Goal: Information Seeking & Learning: Learn about a topic

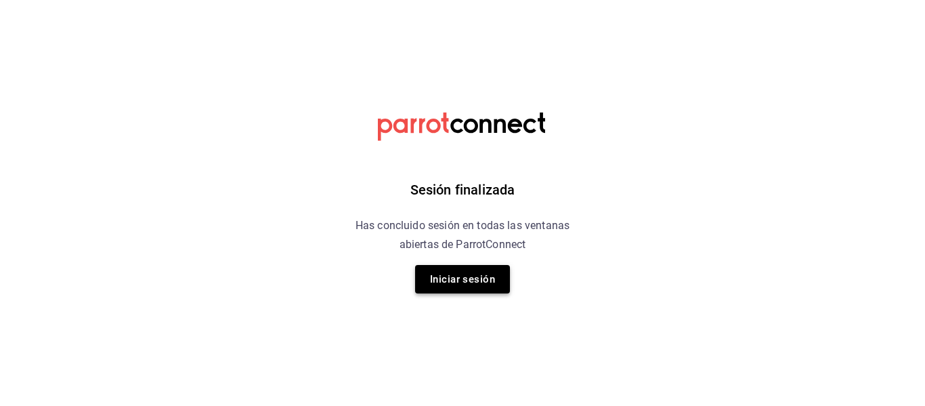
click at [466, 280] on button "Iniciar sesión" at bounding box center [462, 279] width 95 height 28
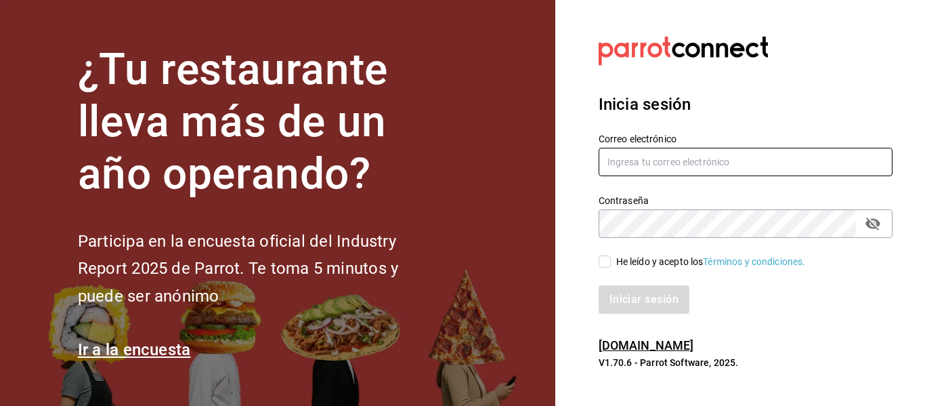
type input "[PERSON_NAME][EMAIL_ADDRESS][PERSON_NAME][DOMAIN_NAME]"
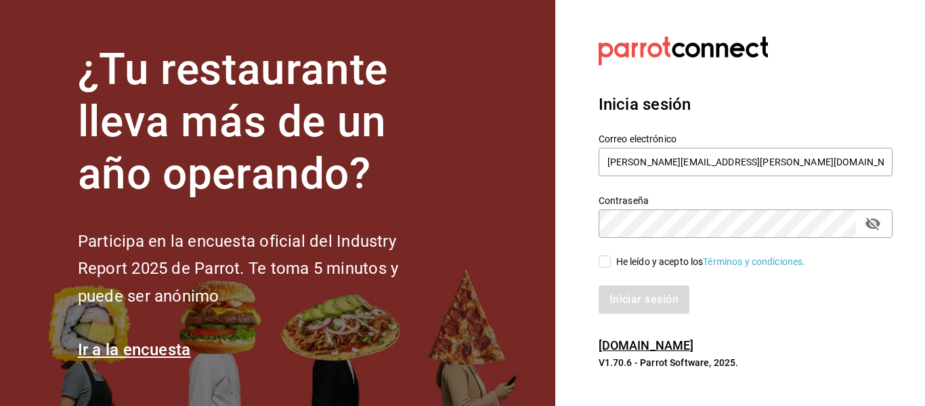
click at [607, 262] on input "He leído y acepto los Términos y condiciones." at bounding box center [605, 261] width 12 height 12
checkbox input "true"
click at [638, 301] on button "Iniciar sesión" at bounding box center [645, 299] width 92 height 28
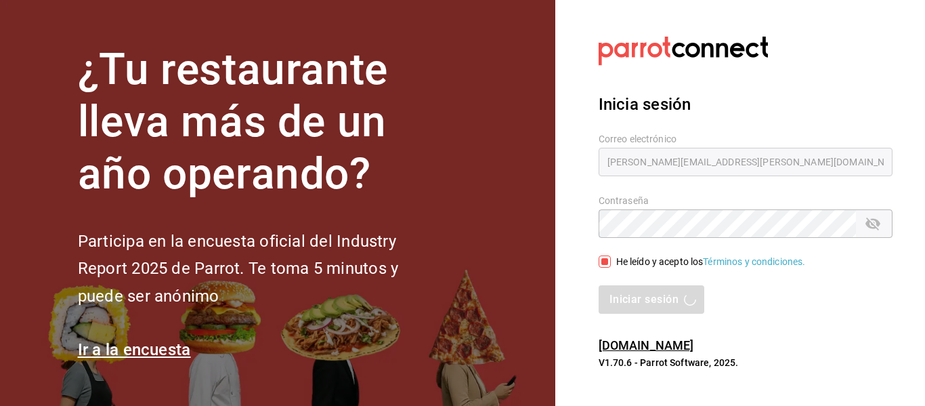
drag, startPoint x: 864, startPoint y: 315, endPoint x: 860, endPoint y: 321, distance: 7.7
click at [865, 319] on div "Inicia sesión Correo electrónico luis.sandoval@grupocosteno.com Contraseña Cont…" at bounding box center [746, 203] width 294 height 254
click at [638, 307] on div "Iniciar sesión" at bounding box center [746, 299] width 294 height 28
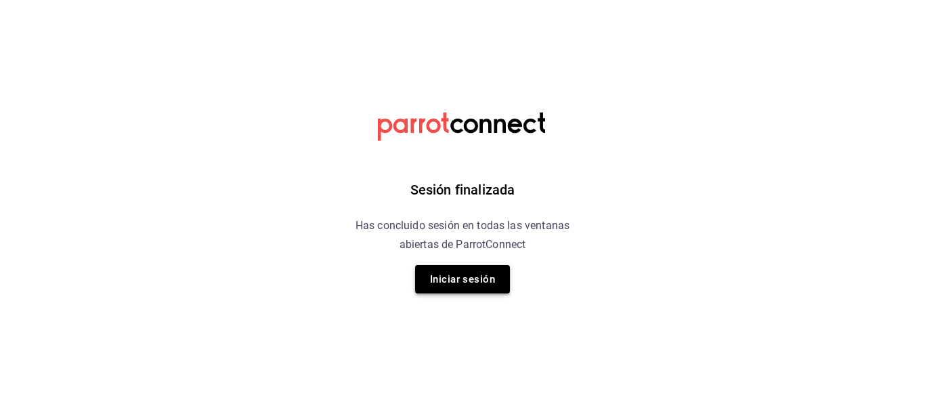
click at [475, 280] on button "Iniciar sesión" at bounding box center [462, 279] width 95 height 28
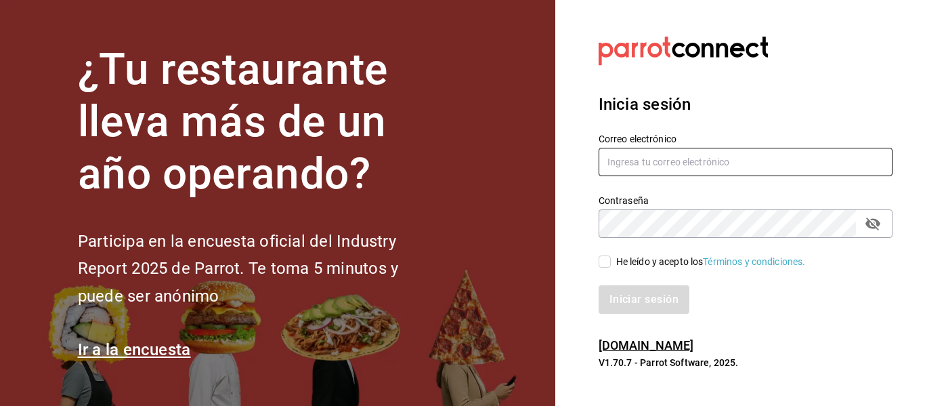
type input "[PERSON_NAME][EMAIL_ADDRESS][PERSON_NAME][DOMAIN_NAME]"
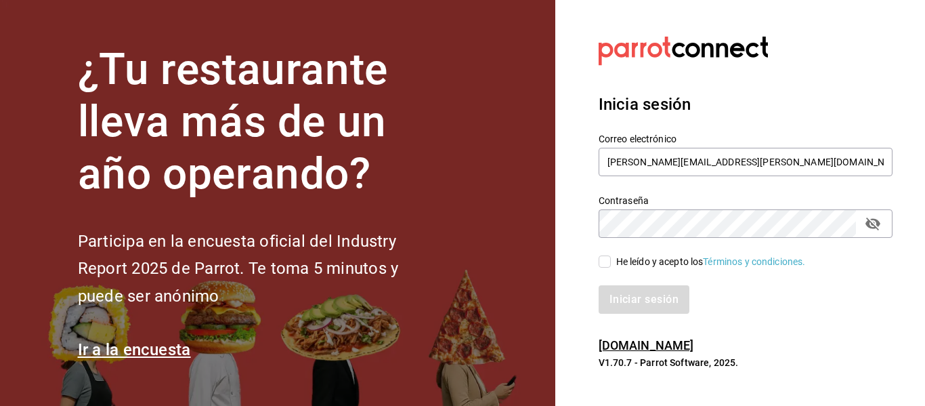
click at [609, 262] on input "He leído y acepto los Términos y condiciones." at bounding box center [605, 261] width 12 height 12
checkbox input "true"
click at [644, 299] on button "Iniciar sesión" at bounding box center [645, 299] width 92 height 28
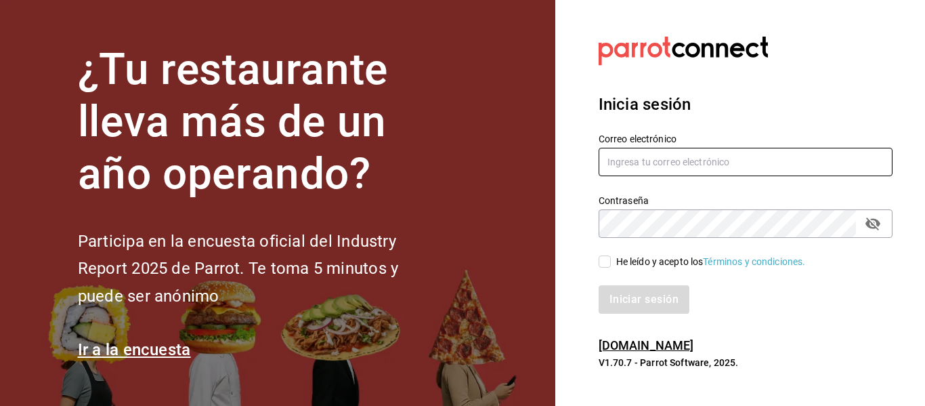
type input "luis.sandoval@grupocosteno.com"
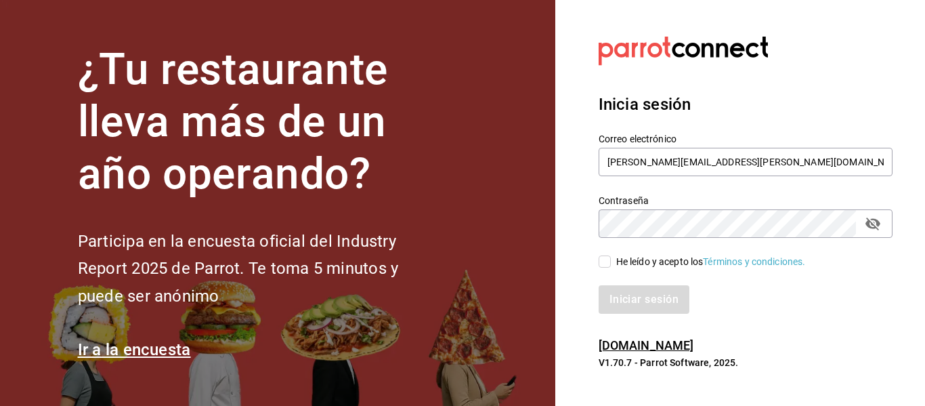
click at [601, 260] on input "He leído y acepto los Términos y condiciones." at bounding box center [605, 261] width 12 height 12
checkbox input "true"
click at [669, 302] on button "Iniciar sesión" at bounding box center [645, 299] width 92 height 28
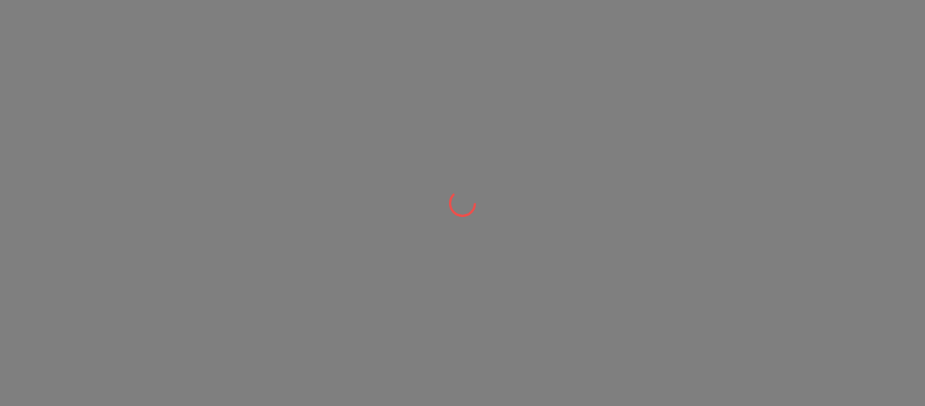
click at [667, 302] on div at bounding box center [462, 203] width 925 height 406
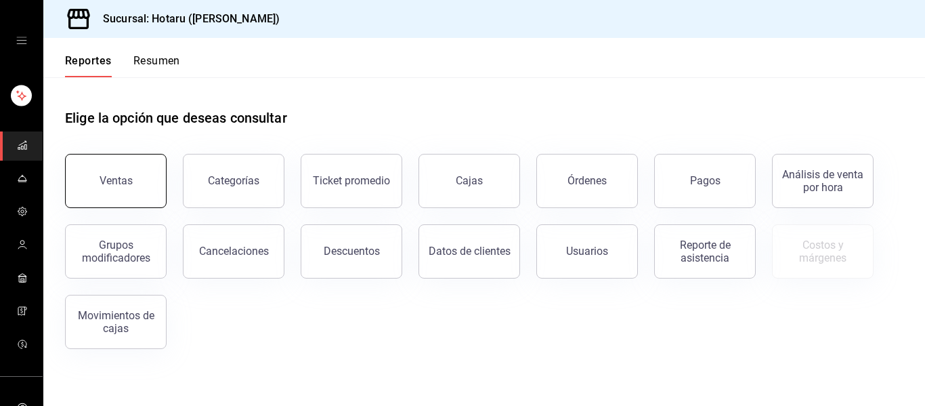
click at [123, 189] on button "Ventas" at bounding box center [116, 181] width 102 height 54
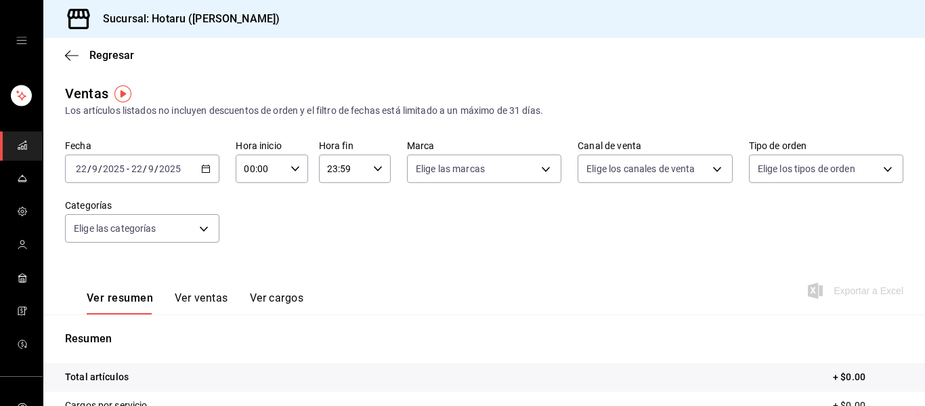
click at [208, 174] on div "2025-09-22 22 / 9 / 2025 - 2025-09-22 22 / 9 / 2025" at bounding box center [142, 168] width 154 height 28
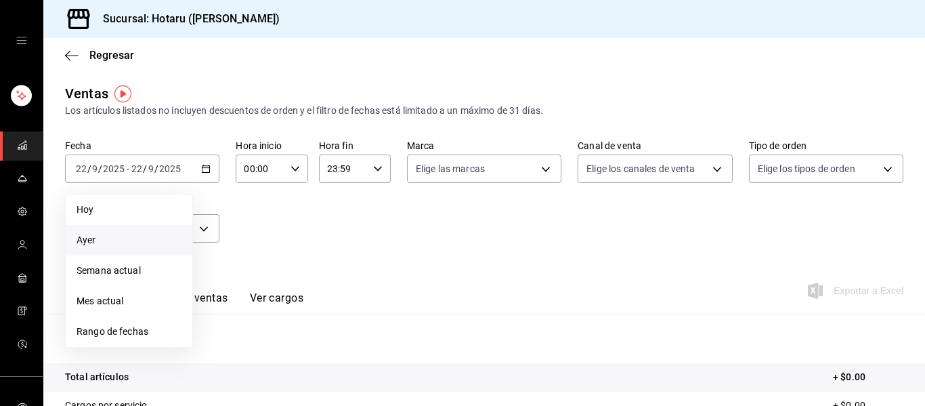
click at [98, 241] on span "Ayer" at bounding box center [129, 240] width 105 height 14
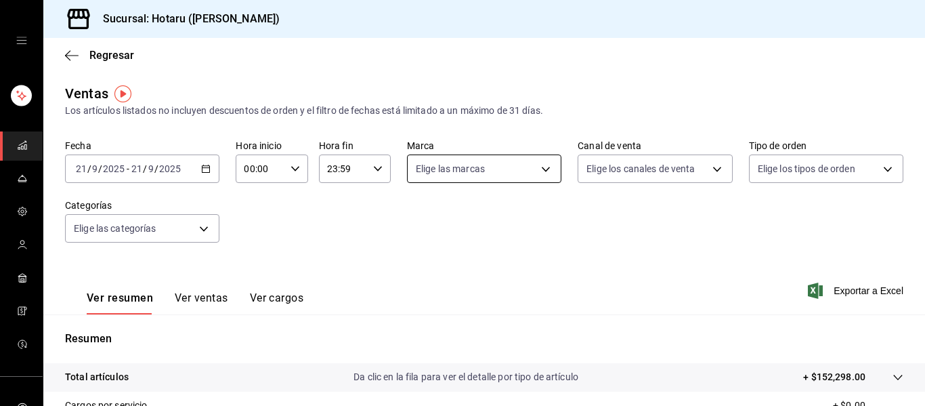
click at [541, 169] on body "Sucursal: Hotaru (Valle) Regresar Ventas Los artículos listados no incluyen des…" at bounding box center [462, 203] width 925 height 406
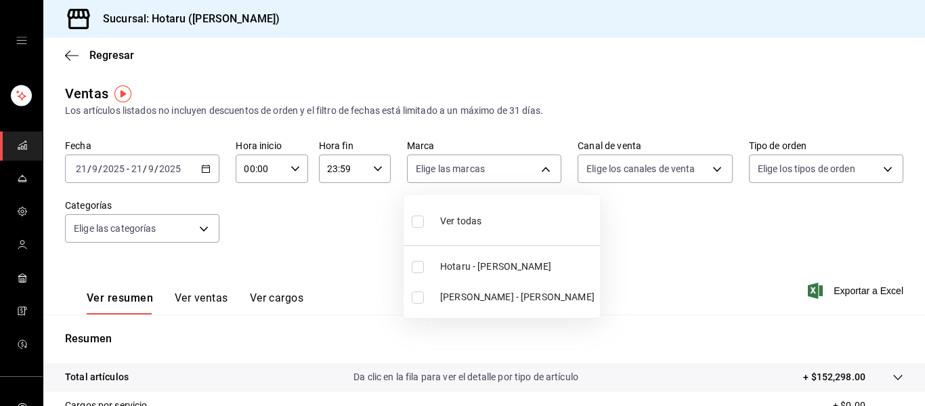
click at [444, 295] on span "[PERSON_NAME] - [PERSON_NAME]" at bounding box center [517, 297] width 154 height 14
type input "619c758d-7c36-49c6-a756-e52d453908cb"
checkbox input "true"
drag, startPoint x: 920, startPoint y: 199, endPoint x: 925, endPoint y: 282, distance: 83.4
click at [925, 282] on div at bounding box center [462, 203] width 925 height 406
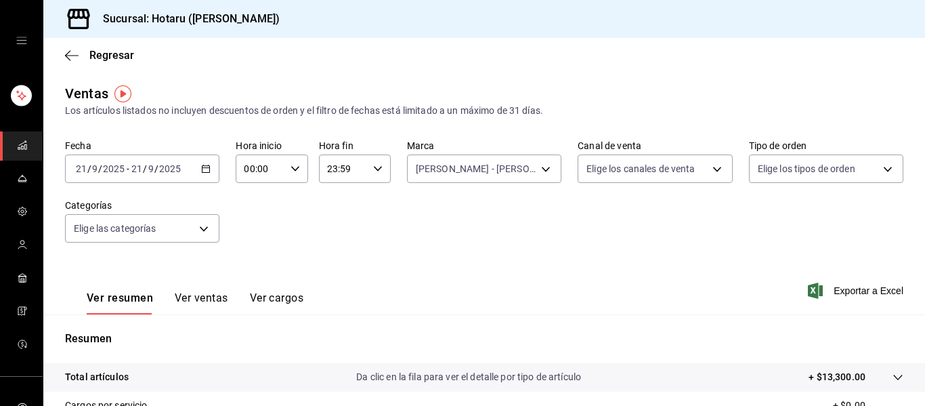
drag, startPoint x: 213, startPoint y: 301, endPoint x: 312, endPoint y: 278, distance: 100.9
click at [214, 301] on button "Ver ventas" at bounding box center [202, 302] width 54 height 23
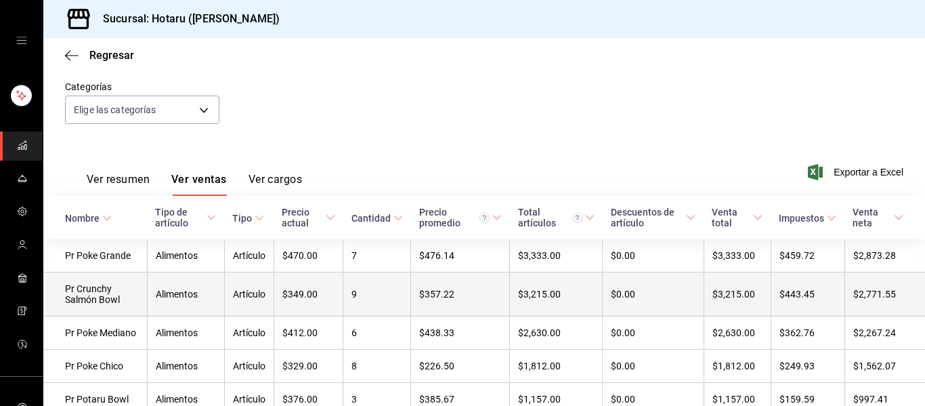
scroll to position [186, 0]
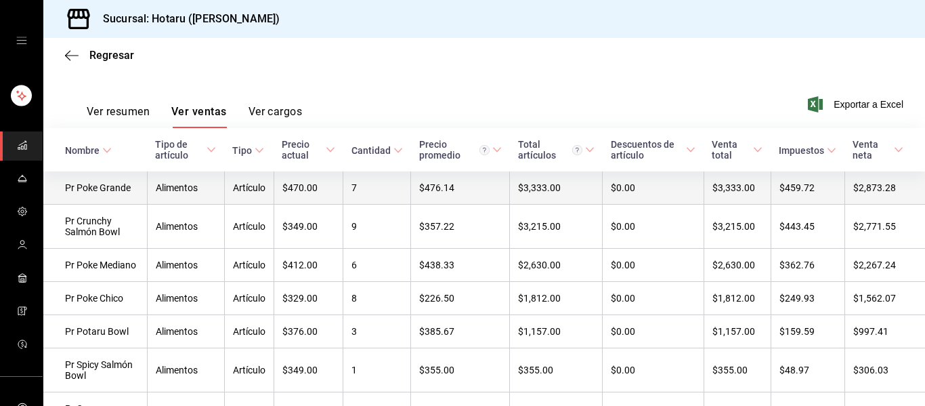
click at [366, 197] on td "7" at bounding box center [377, 187] width 68 height 33
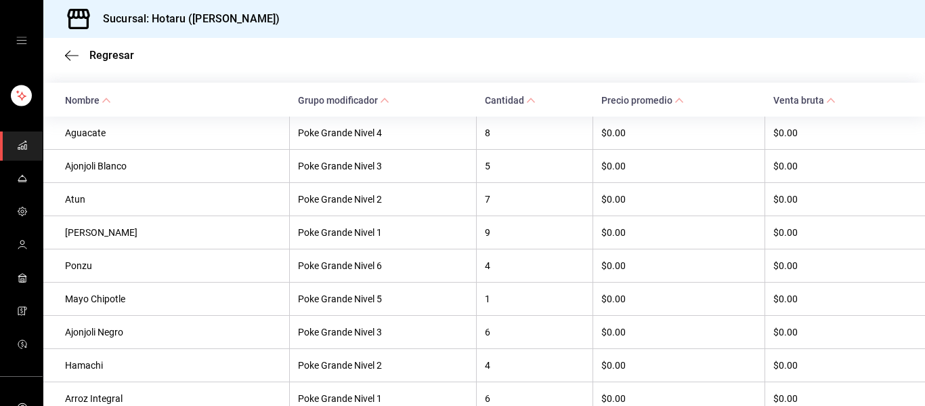
scroll to position [339, 0]
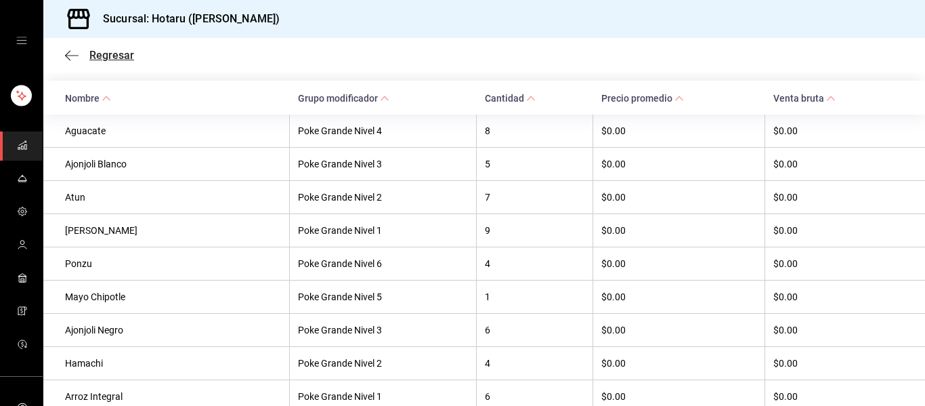
click at [71, 56] on icon "button" at bounding box center [72, 55] width 14 height 1
click at [124, 57] on span "Regresar" at bounding box center [111, 55] width 45 height 13
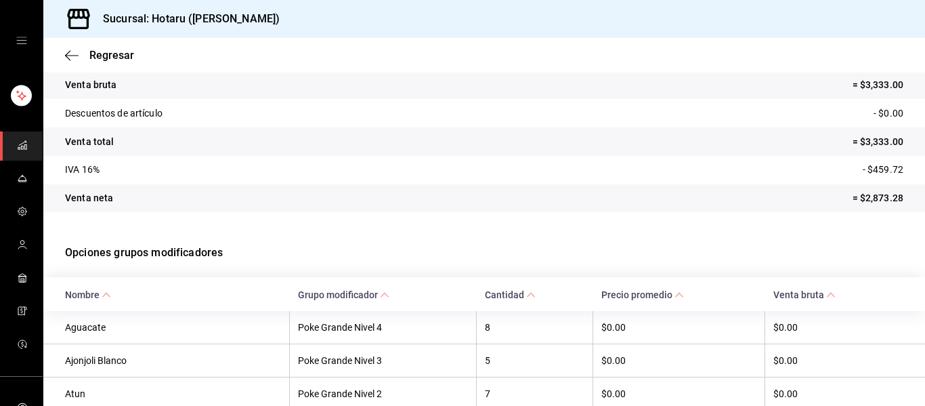
scroll to position [68, 0]
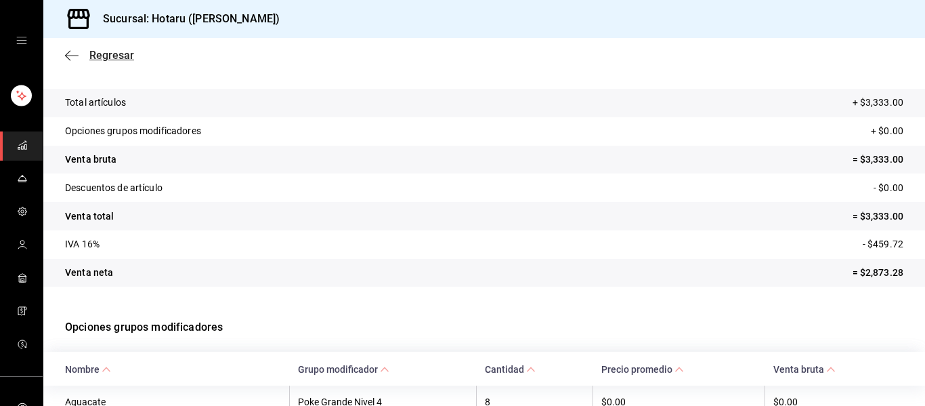
click at [105, 52] on span "Regresar" at bounding box center [111, 55] width 45 height 13
click at [128, 58] on span "Regresar" at bounding box center [111, 55] width 45 height 13
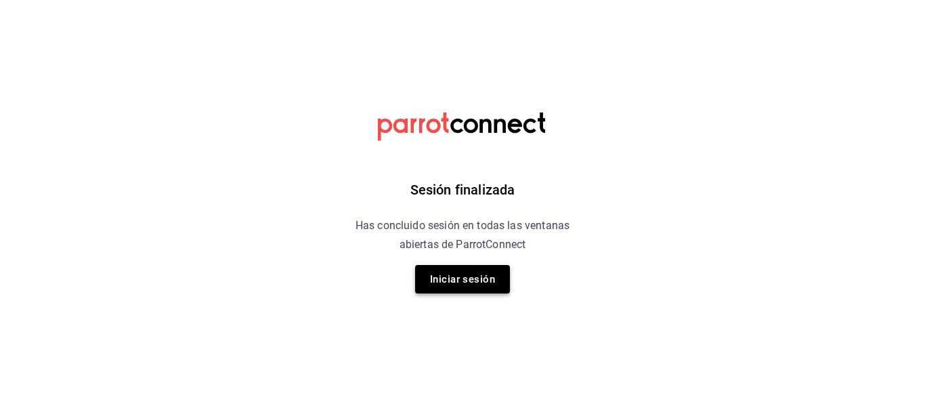
click at [472, 278] on button "Iniciar sesión" at bounding box center [462, 279] width 95 height 28
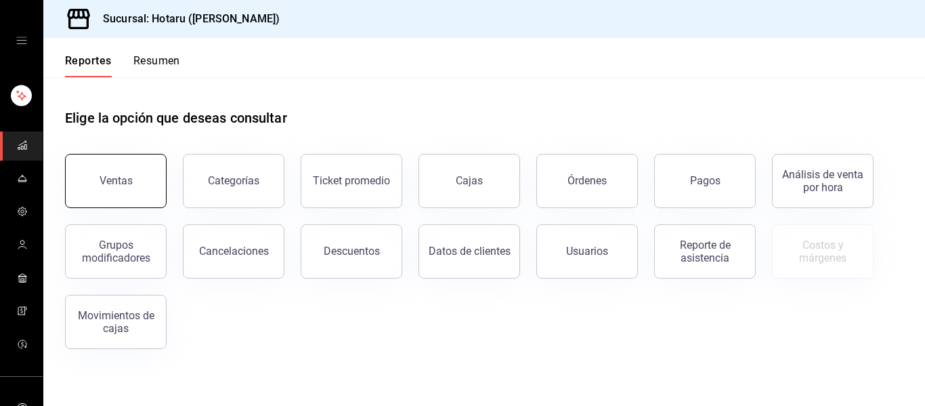
click at [120, 184] on div "Ventas" at bounding box center [116, 180] width 33 height 13
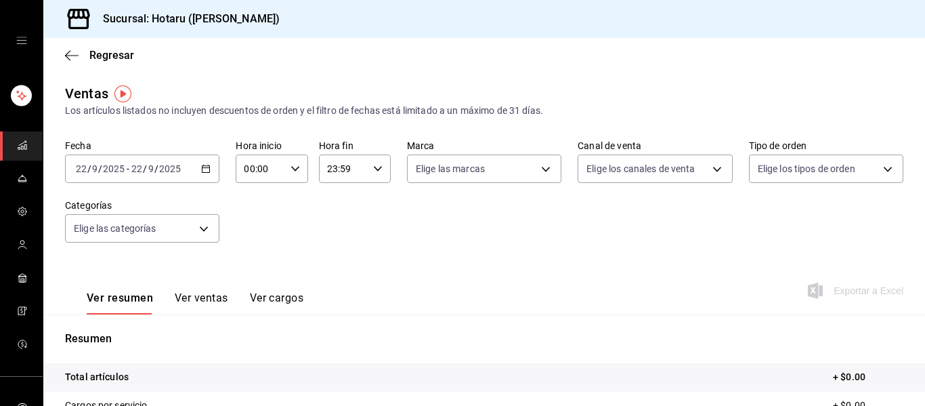
click at [19, 142] on icon "mailbox folders" at bounding box center [22, 145] width 11 height 11
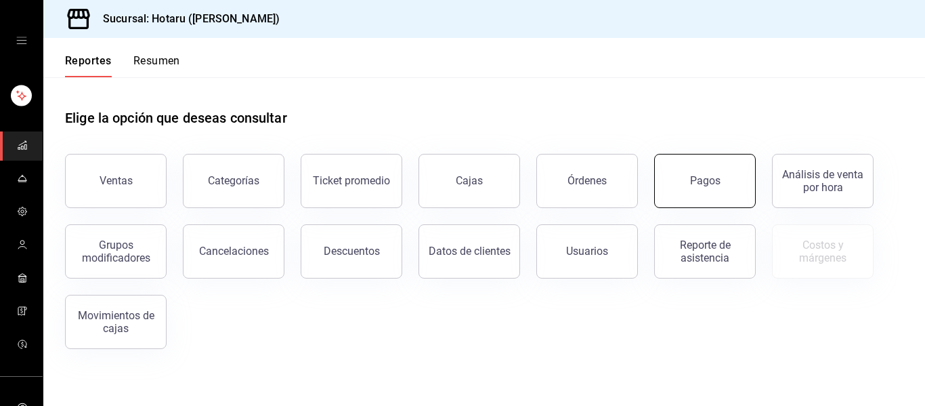
click at [680, 183] on button "Pagos" at bounding box center [705, 181] width 102 height 54
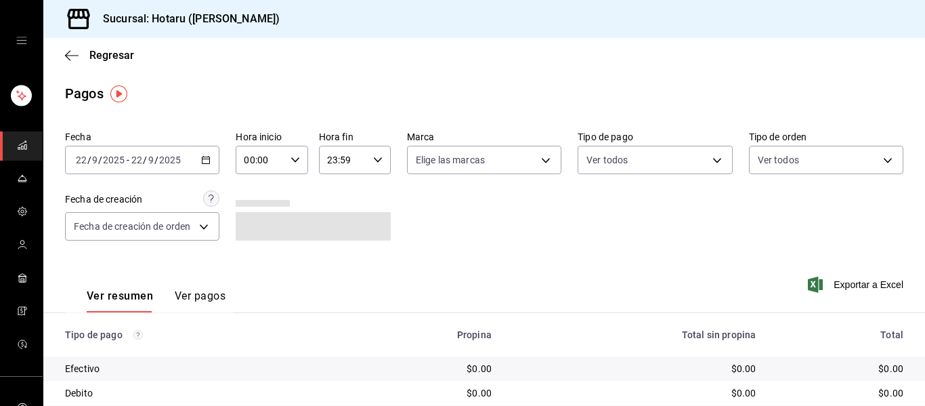
click at [148, 154] on input "9" at bounding box center [151, 159] width 7 height 11
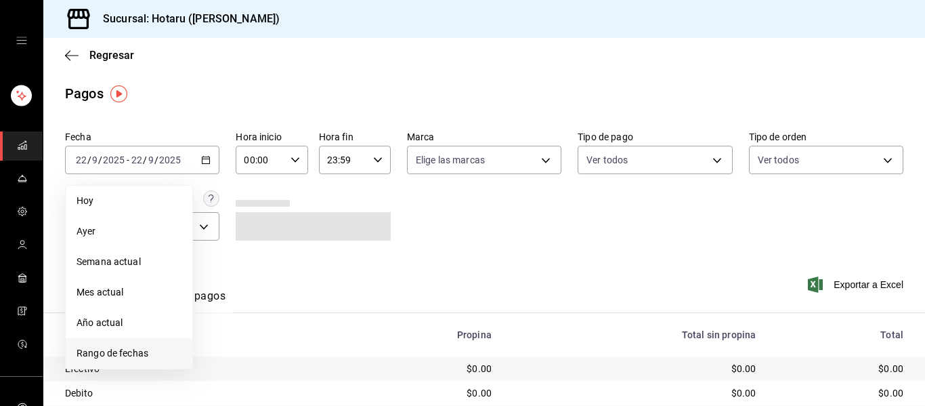
click at [121, 345] on li "Rango de fechas" at bounding box center [129, 353] width 127 height 30
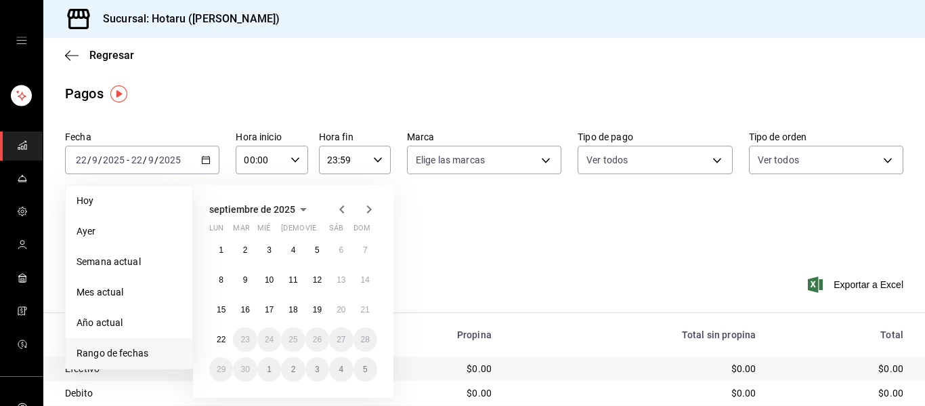
click at [119, 355] on span "Rango de fechas" at bounding box center [129, 353] width 105 height 14
click at [222, 314] on button "15" at bounding box center [221, 309] width 24 height 24
click at [371, 311] on button "21" at bounding box center [366, 309] width 24 height 24
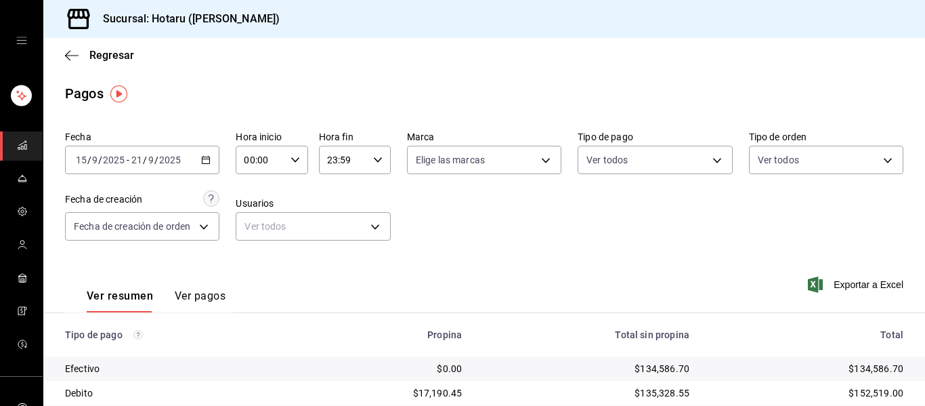
click at [211, 165] on div "[DATE] [DATE] - [DATE] [DATE]" at bounding box center [142, 160] width 154 height 28
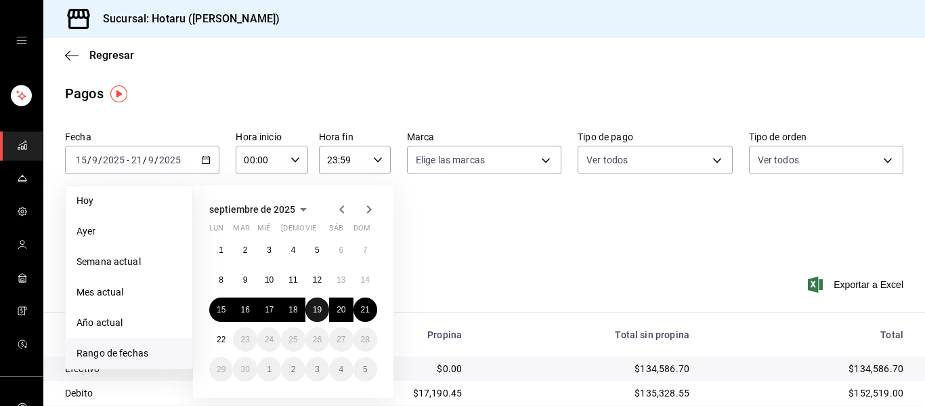
click at [318, 312] on abbr "19" at bounding box center [317, 309] width 9 height 9
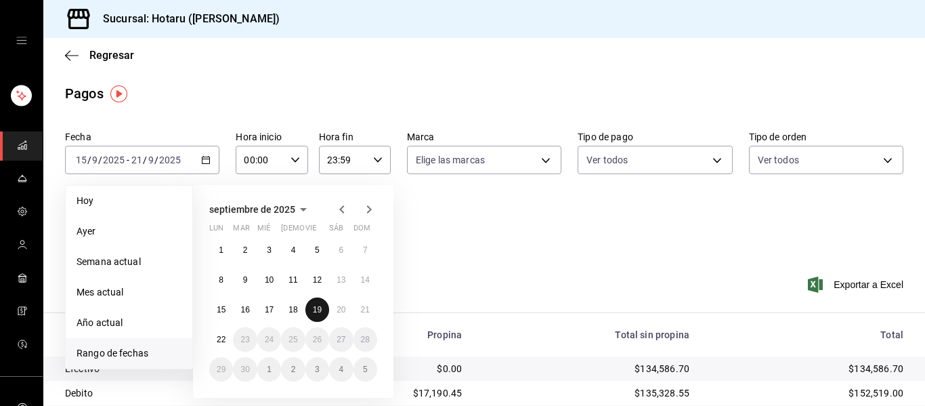
click at [318, 312] on abbr "19" at bounding box center [317, 309] width 9 height 9
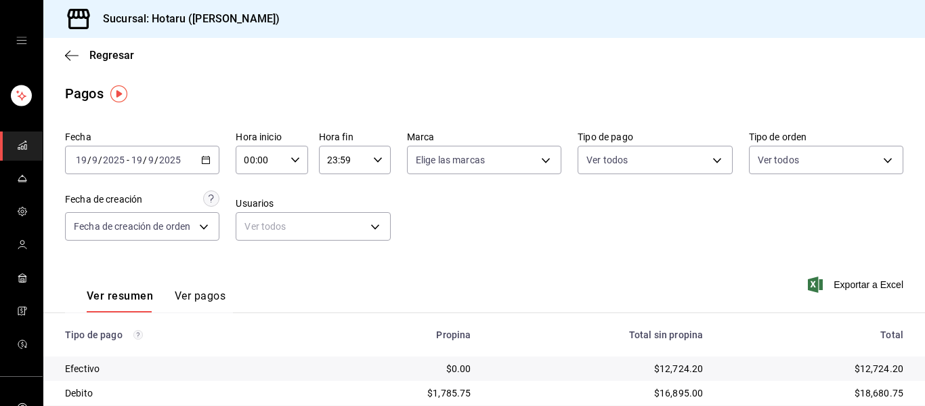
click at [192, 161] on div "[DATE] [DATE] - [DATE] [DATE]" at bounding box center [142, 160] width 154 height 28
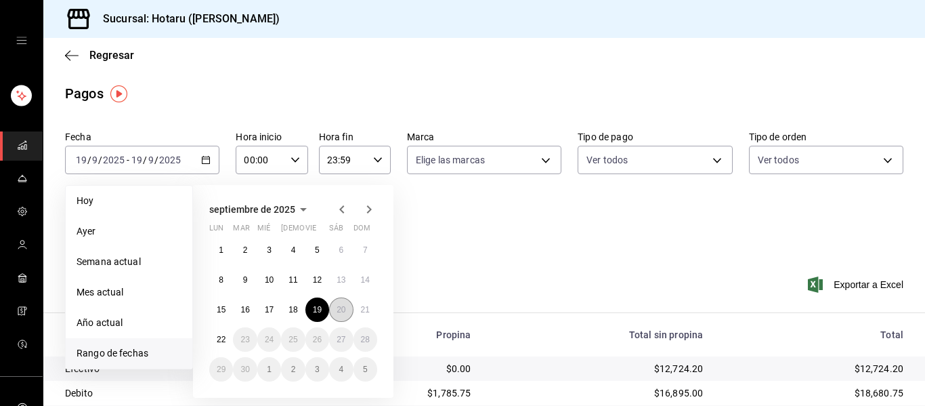
click at [334, 303] on button "20" at bounding box center [341, 309] width 24 height 24
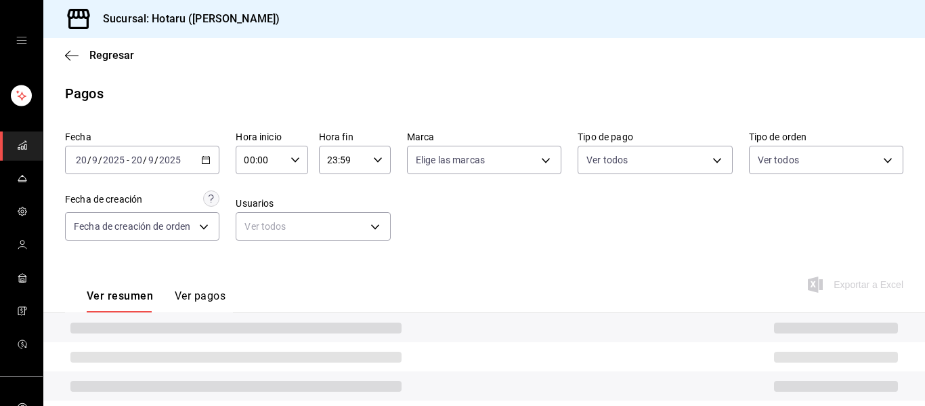
scroll to position [162, 0]
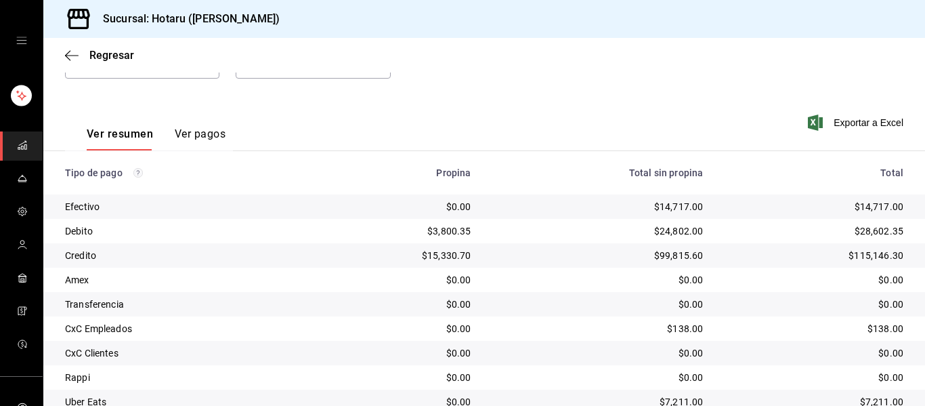
click at [878, 330] on div "$138.00" at bounding box center [814, 329] width 179 height 14
click at [204, 132] on button "Ver pagos" at bounding box center [200, 138] width 51 height 23
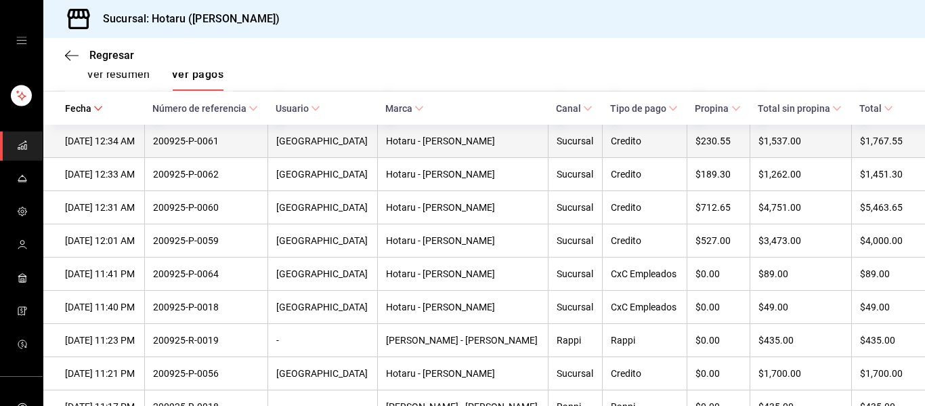
scroll to position [230, 0]
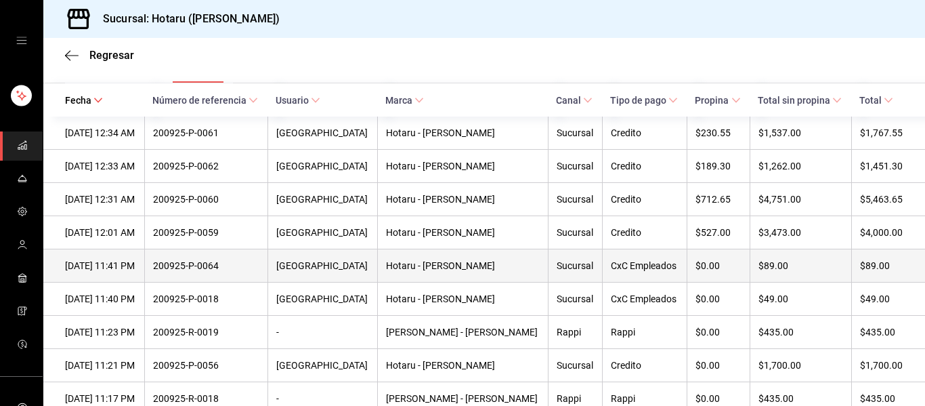
click at [615, 261] on th "CxC Empleados" at bounding box center [644, 265] width 85 height 33
click at [860, 268] on div "$89.00" at bounding box center [881, 265] width 43 height 11
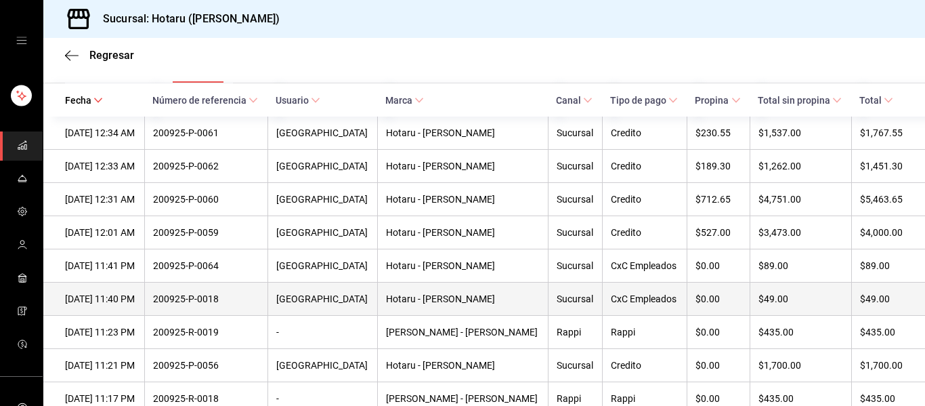
click at [874, 301] on div "$49.00" at bounding box center [881, 298] width 43 height 11
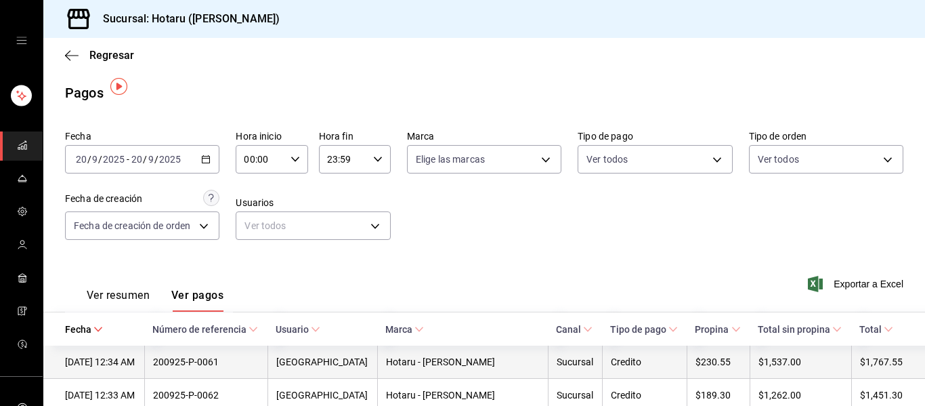
scroll to position [0, 0]
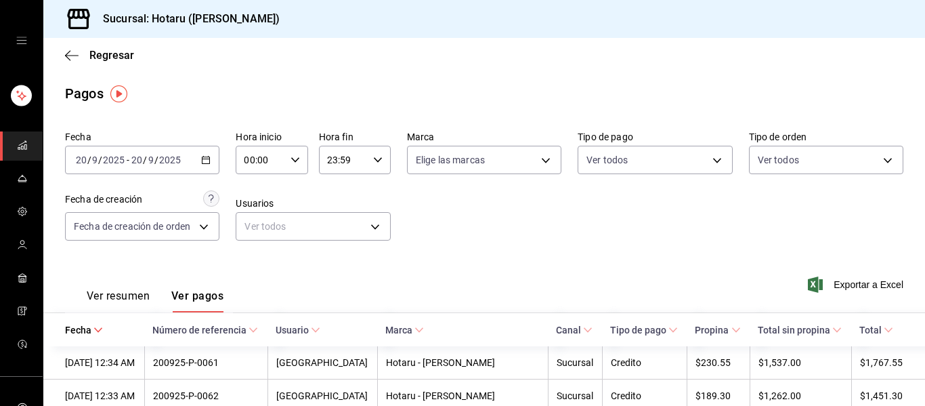
drag, startPoint x: 125, startPoint y: 305, endPoint x: 134, endPoint y: 287, distance: 19.7
click at [125, 305] on button "Ver resumen" at bounding box center [118, 300] width 63 height 23
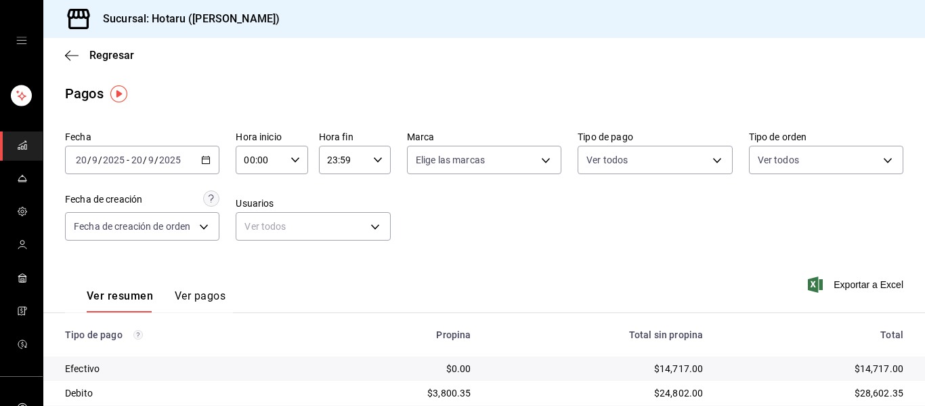
click at [204, 159] on icon "button" at bounding box center [205, 159] width 9 height 9
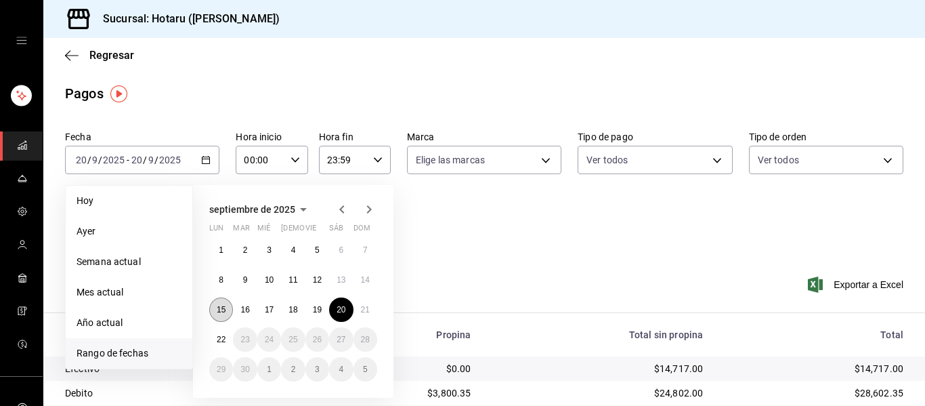
click at [228, 311] on button "15" at bounding box center [221, 309] width 24 height 24
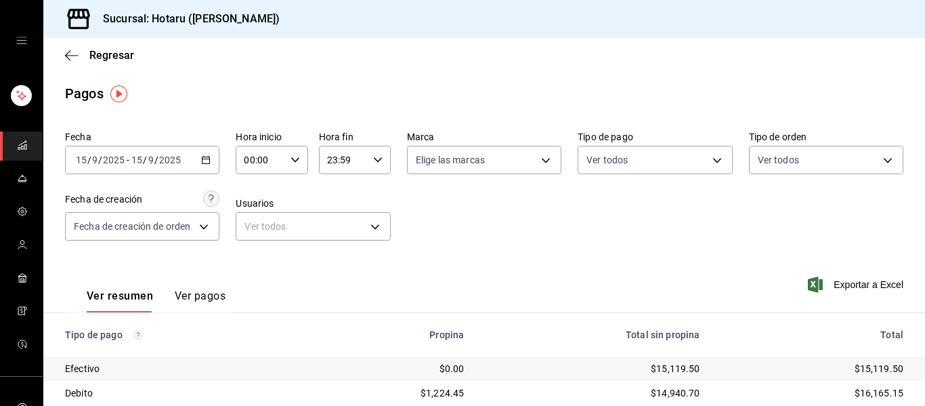
click at [198, 163] on div "[DATE] [DATE] - [DATE] [DATE]" at bounding box center [142, 160] width 154 height 28
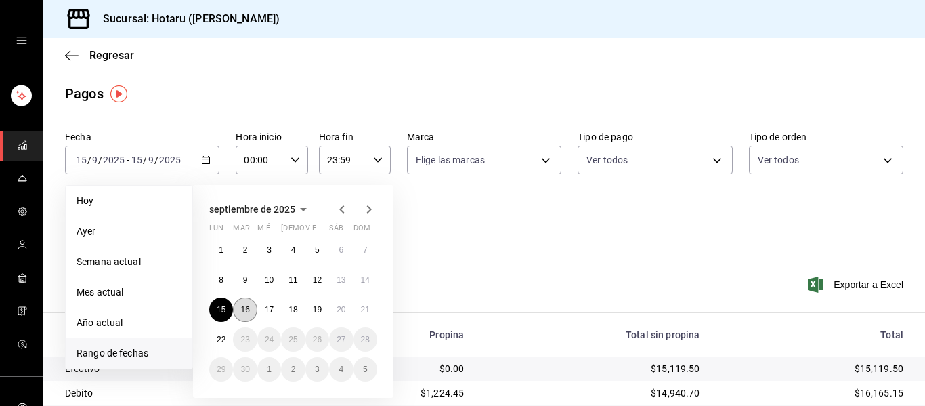
click at [240, 308] on button "16" at bounding box center [245, 309] width 24 height 24
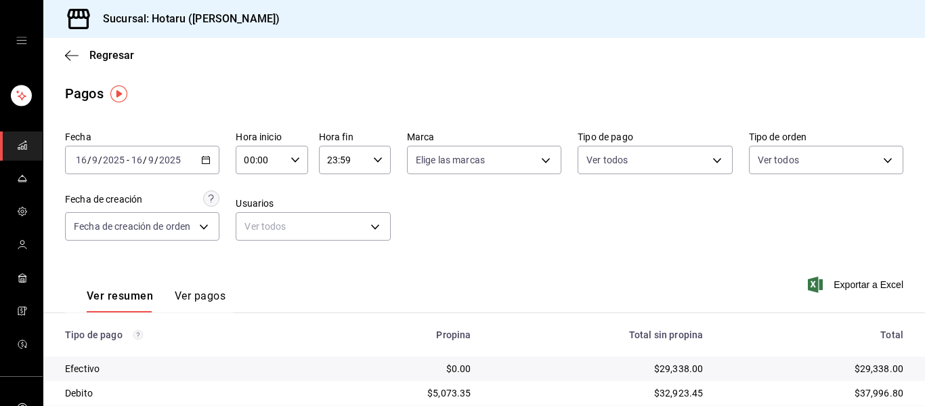
click at [190, 165] on div "[DATE] [DATE] - [DATE] [DATE]" at bounding box center [142, 160] width 154 height 28
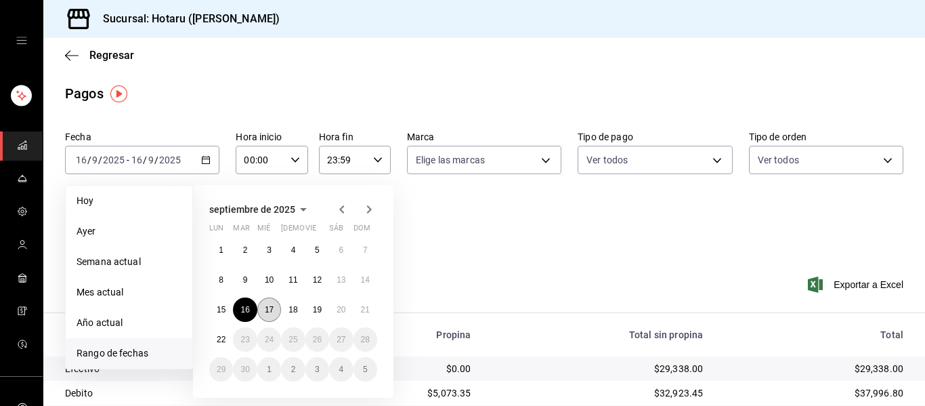
click at [275, 308] on button "17" at bounding box center [269, 309] width 24 height 24
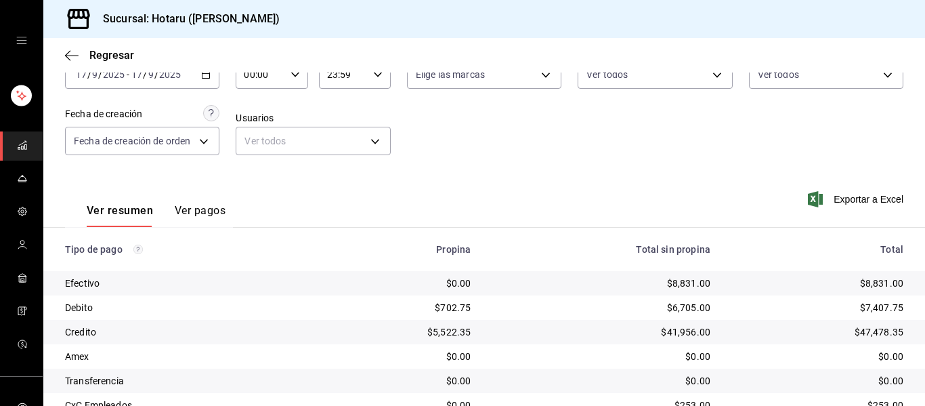
scroll to position [26, 0]
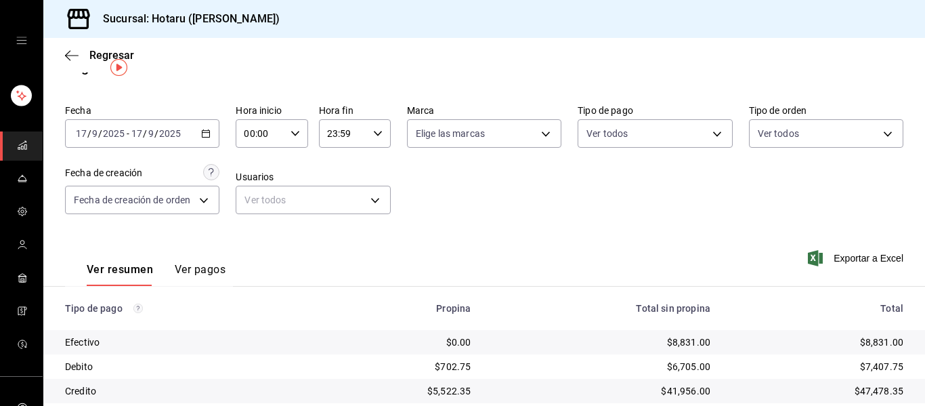
click at [208, 270] on button "Ver pagos" at bounding box center [200, 274] width 51 height 23
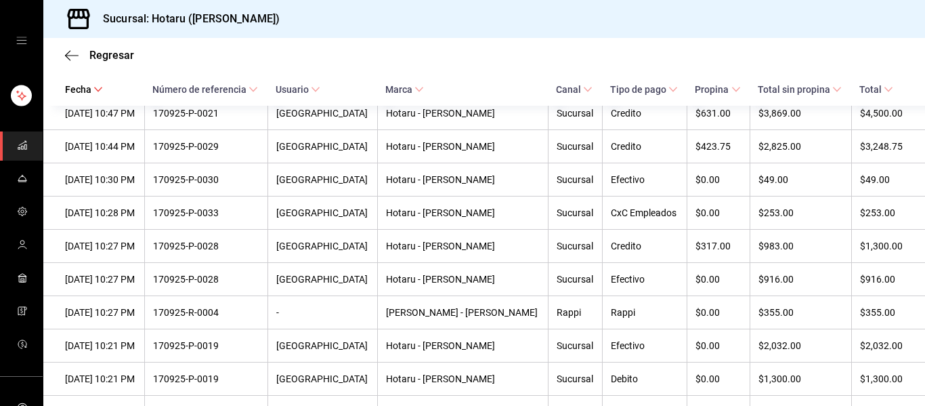
scroll to position [297, 0]
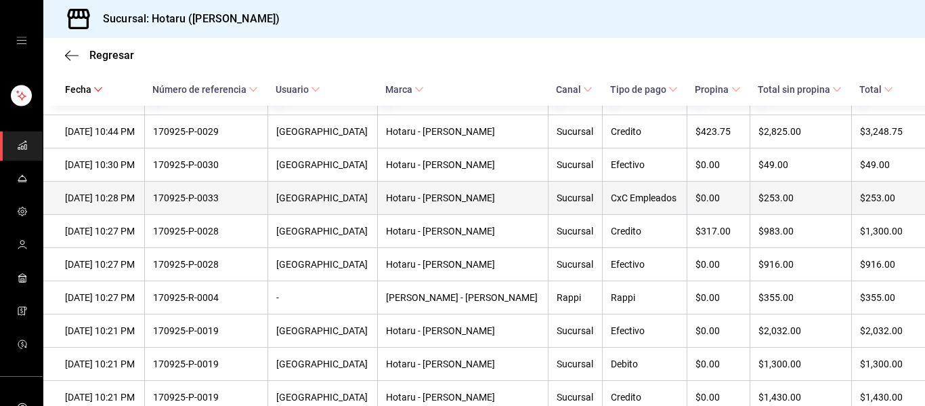
click at [627, 203] on div "CxC Empleados" at bounding box center [645, 197] width 68 height 11
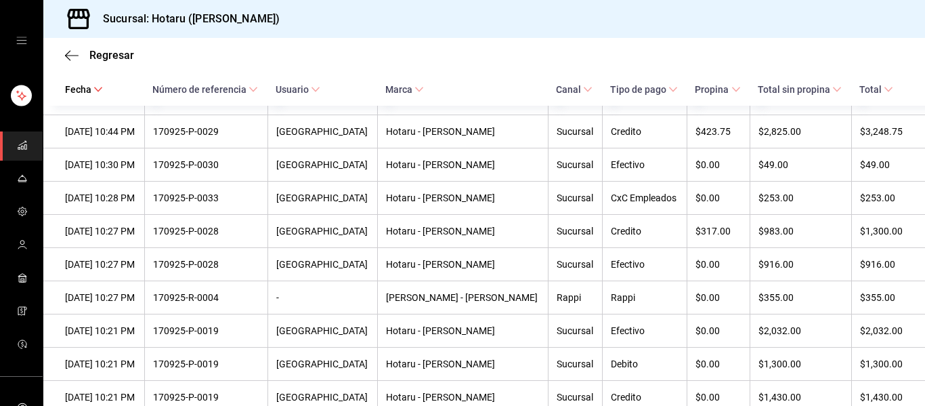
scroll to position [0, 0]
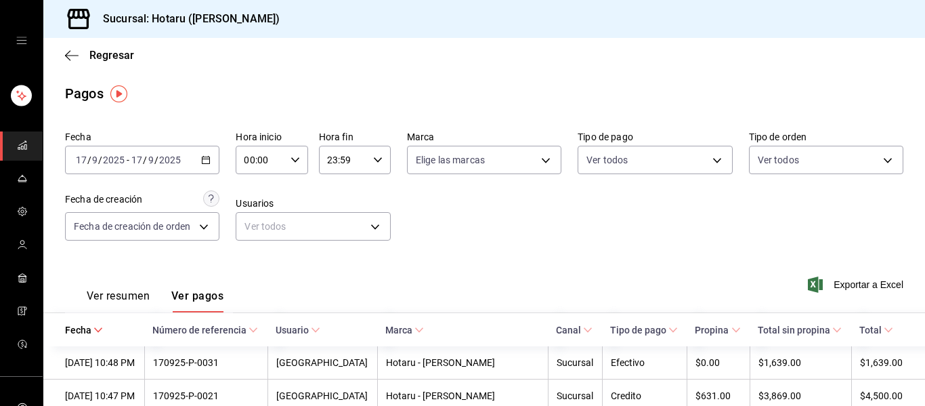
click at [22, 150] on span "mailbox folders" at bounding box center [22, 146] width 11 height 18
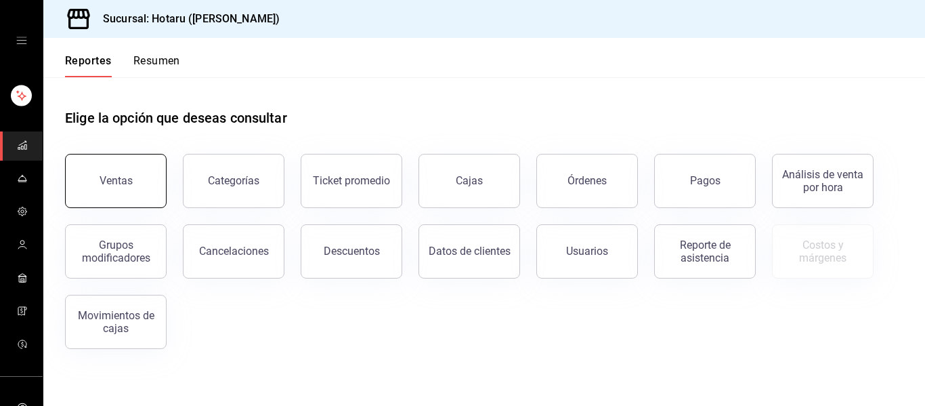
click at [135, 171] on button "Ventas" at bounding box center [116, 181] width 102 height 54
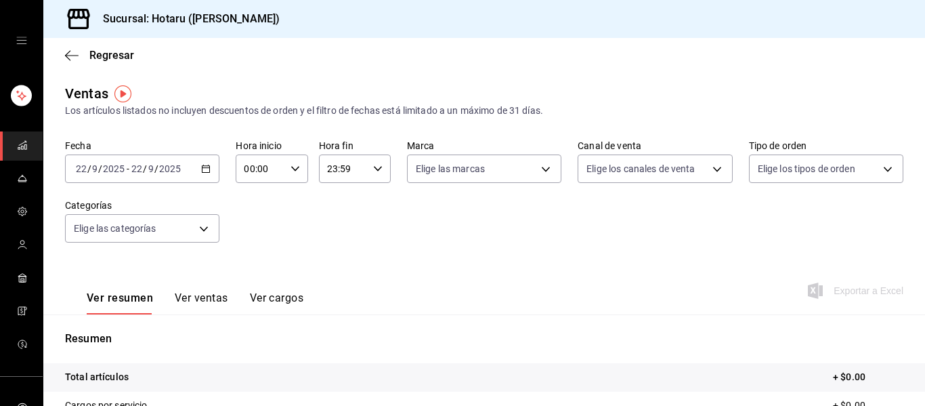
click at [205, 167] on icon "button" at bounding box center [205, 168] width 9 height 9
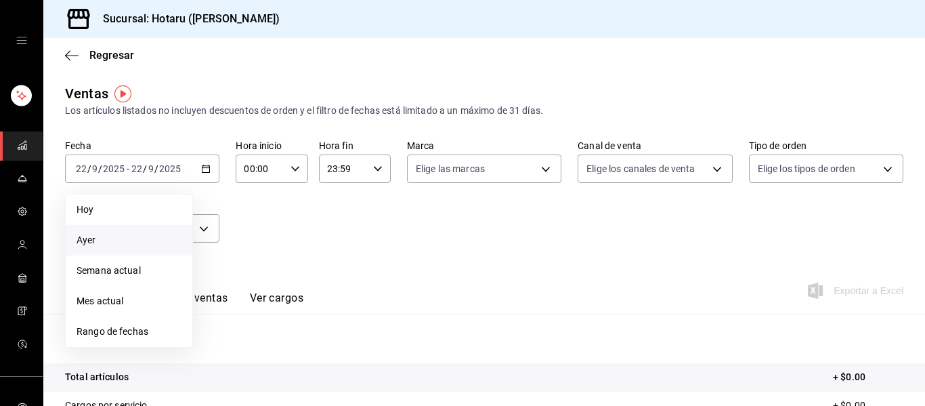
click at [91, 238] on span "Ayer" at bounding box center [129, 240] width 105 height 14
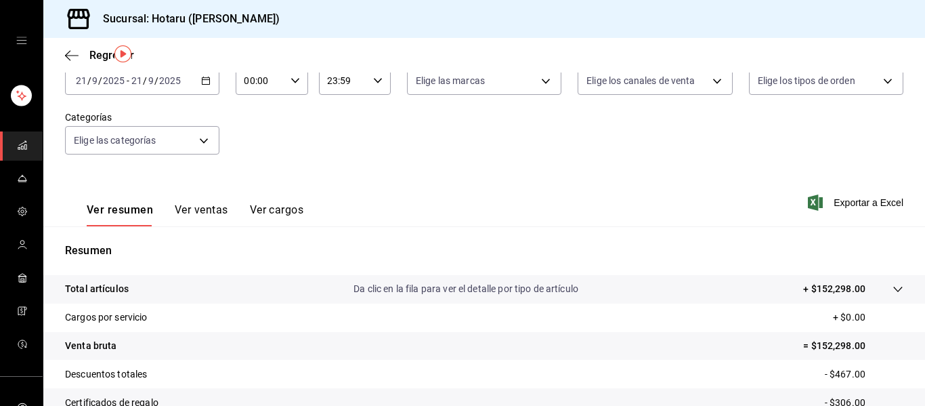
scroll to position [40, 0]
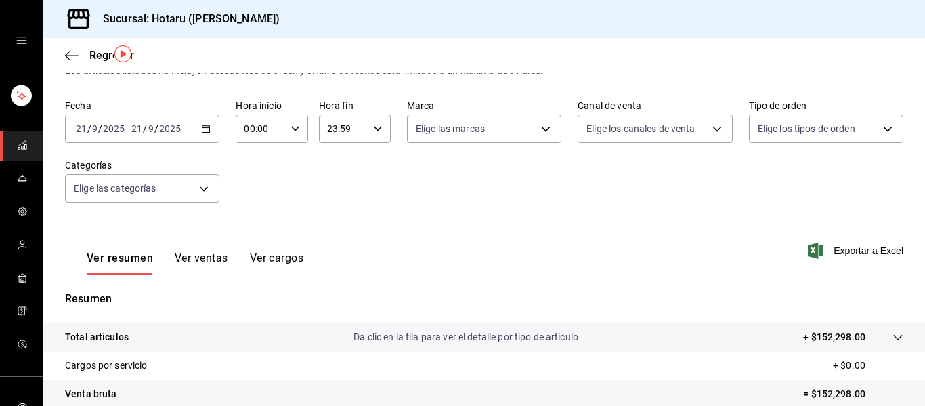
click at [268, 132] on input "00:00" at bounding box center [260, 128] width 49 height 27
click at [255, 226] on span "02" at bounding box center [252, 228] width 14 height 11
type input "02:00"
drag, startPoint x: 920, startPoint y: 175, endPoint x: 923, endPoint y: 368, distance: 193.1
click at [925, 373] on div at bounding box center [462, 203] width 925 height 406
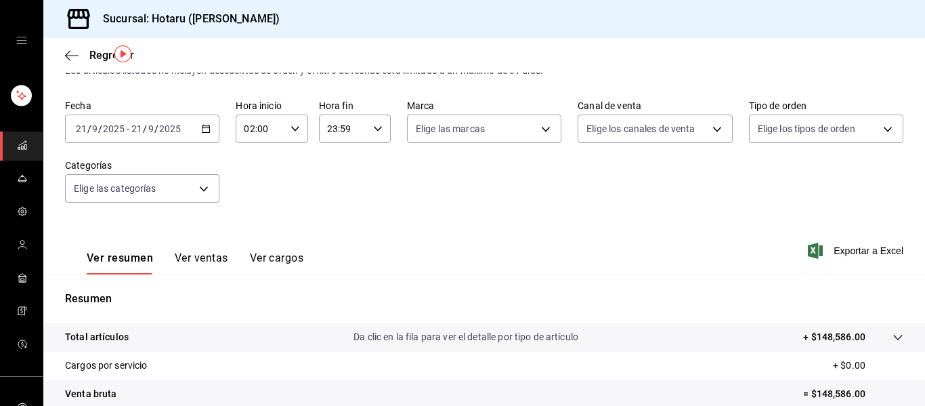
click at [902, 333] on tr "Total artículos Da clic en la fila para ver el detalle por tipo de artículo + $…" at bounding box center [484, 337] width 882 height 28
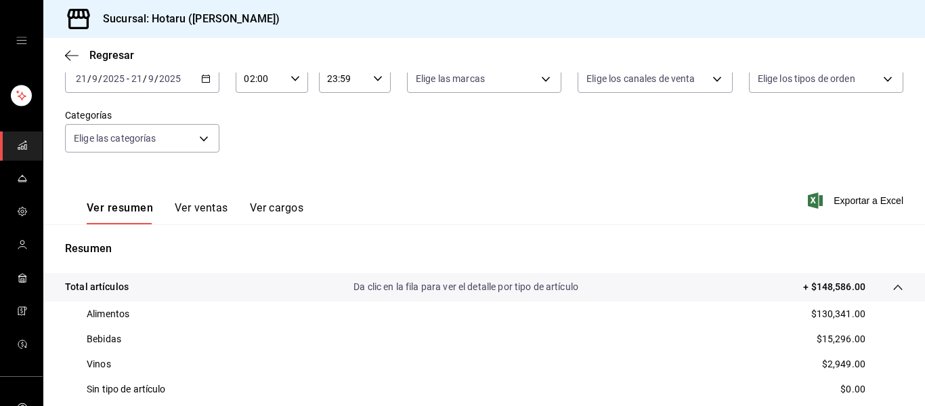
scroll to position [72, 0]
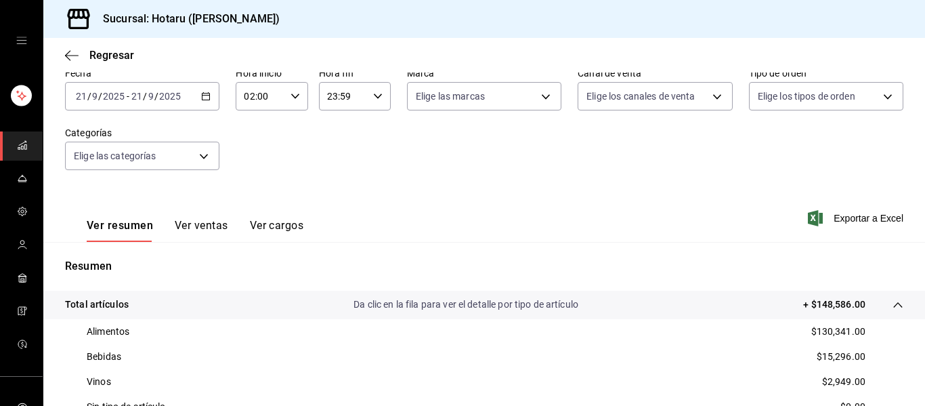
click at [152, 100] on input "9" at bounding box center [151, 96] width 7 height 11
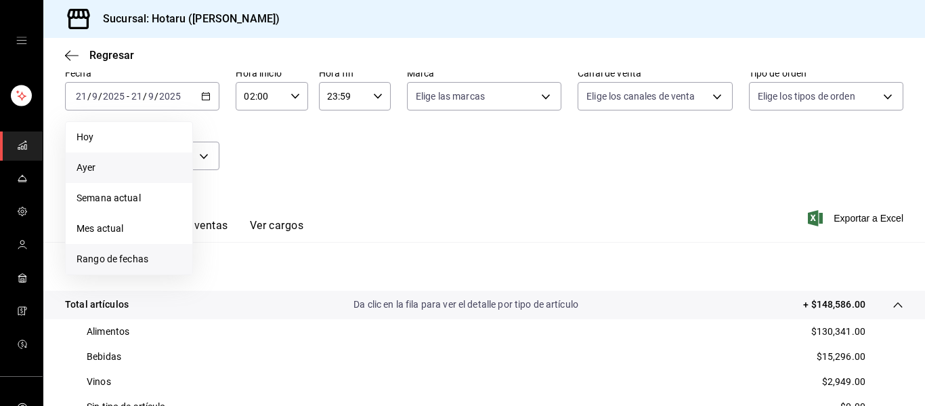
click at [131, 263] on span "Rango de fechas" at bounding box center [129, 259] width 105 height 14
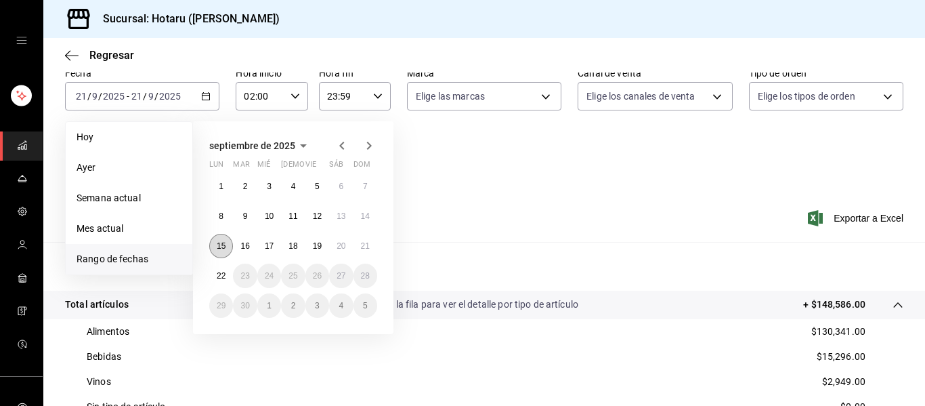
click at [227, 252] on button "15" at bounding box center [221, 246] width 24 height 24
click at [368, 247] on abbr "21" at bounding box center [365, 245] width 9 height 9
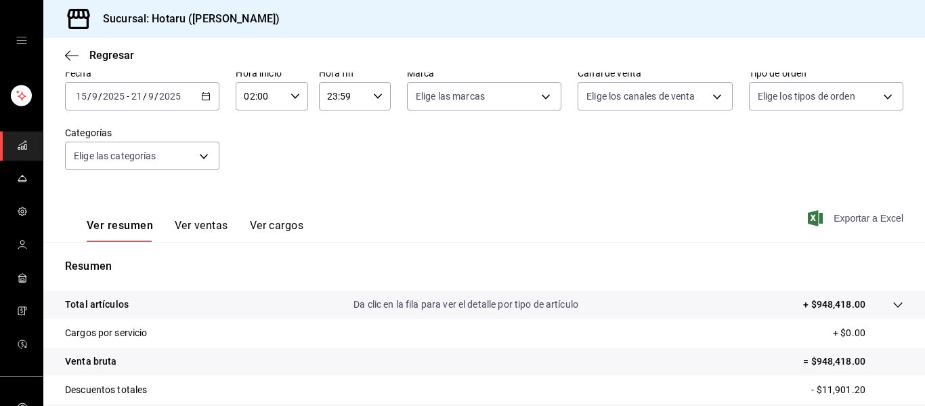
click at [853, 222] on span "Exportar a Excel" at bounding box center [857, 218] width 93 height 16
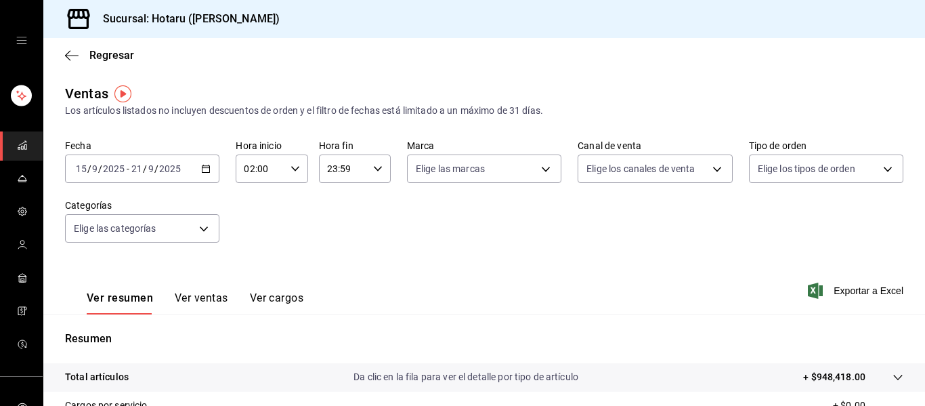
click at [18, 146] on icon "mailbox folders" at bounding box center [22, 145] width 11 height 11
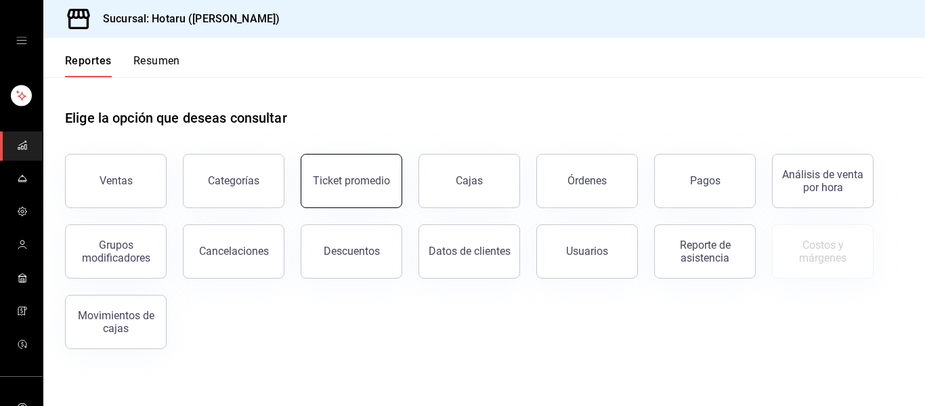
click at [346, 179] on div "Ticket promedio" at bounding box center [351, 180] width 77 height 13
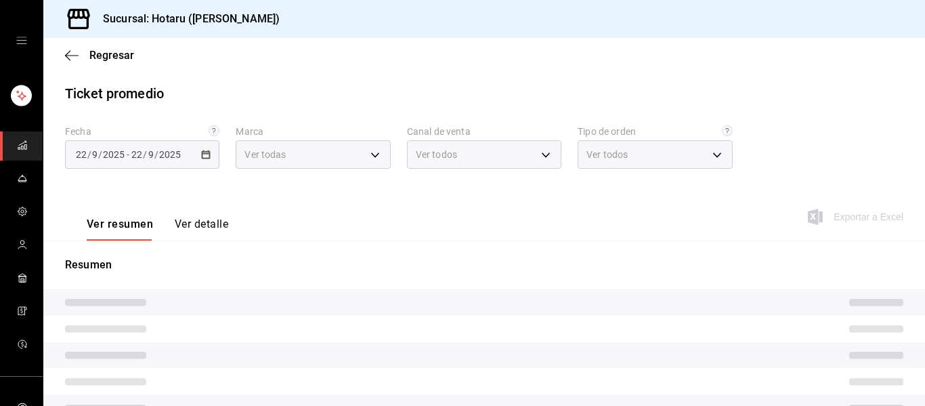
type input "c6f689f8-63fd-49a8-a607-35aea03ac6a9,619c758d-7c36-49c6-a756-e52d453908cb"
type input "PARROT,UBER_EATS,RAPPI,DIDI_FOOD,ONLINE"
type input "1ceba3b7-3cd3-4620-b4ec-4b6d29c74f5d,f38966ed-c187-4b4e-a817-8ece369e4d0b,32ac7…"
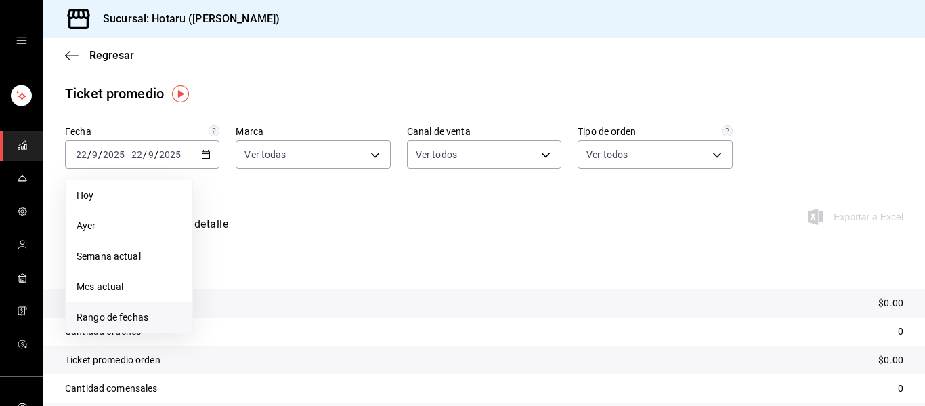
click at [139, 311] on span "Rango de fechas" at bounding box center [129, 317] width 105 height 14
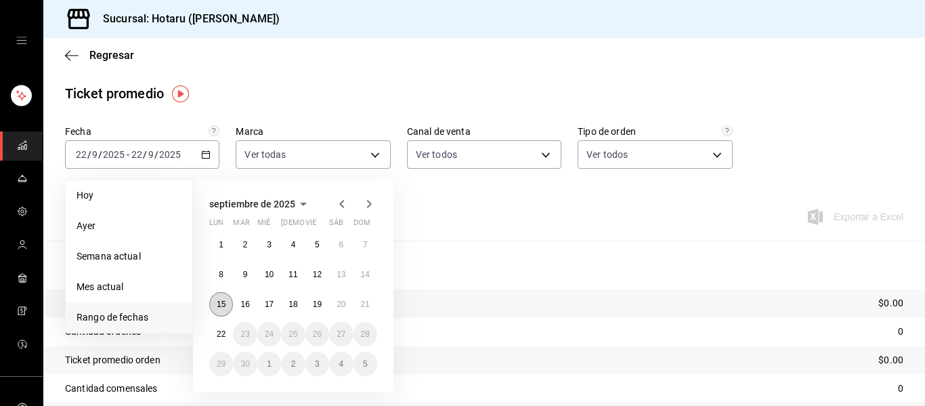
click at [229, 308] on button "15" at bounding box center [221, 304] width 24 height 24
click at [361, 308] on abbr "21" at bounding box center [365, 303] width 9 height 9
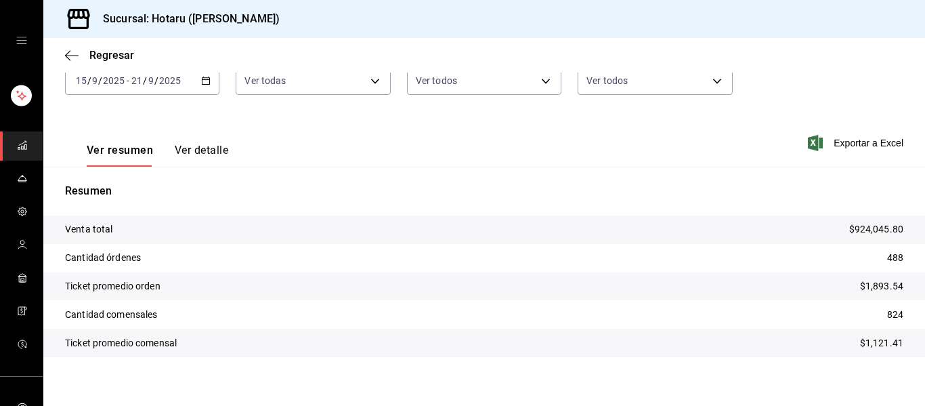
scroll to position [85, 0]
